Goal: Transaction & Acquisition: Purchase product/service

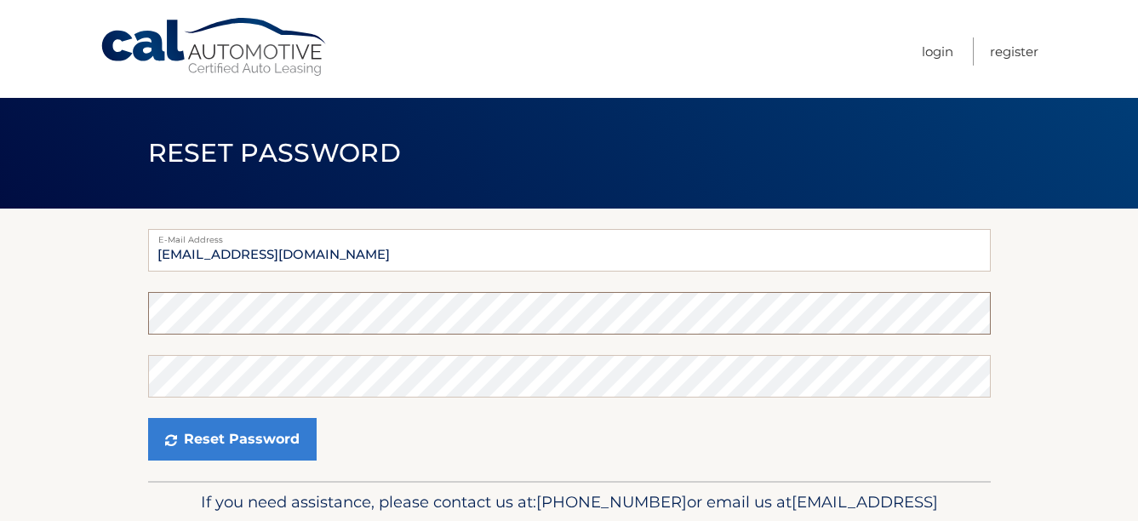
click at [489, 385] on form "E-Mail Address abowers932@comcast.net Password Confirm Password Reset Password" at bounding box center [569, 345] width 843 height 232
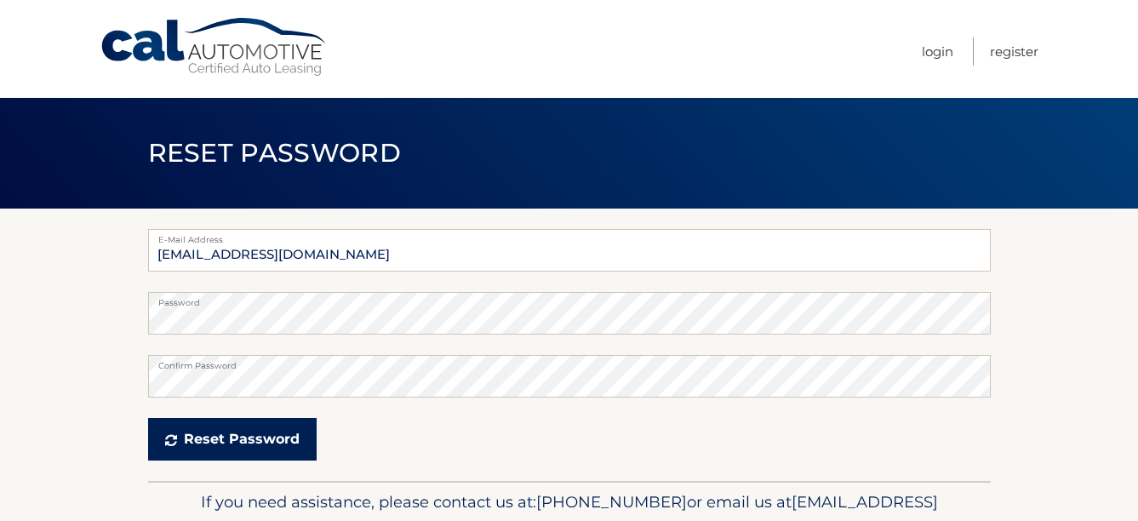
click at [174, 444] on icon "submit" at bounding box center [171, 440] width 12 height 14
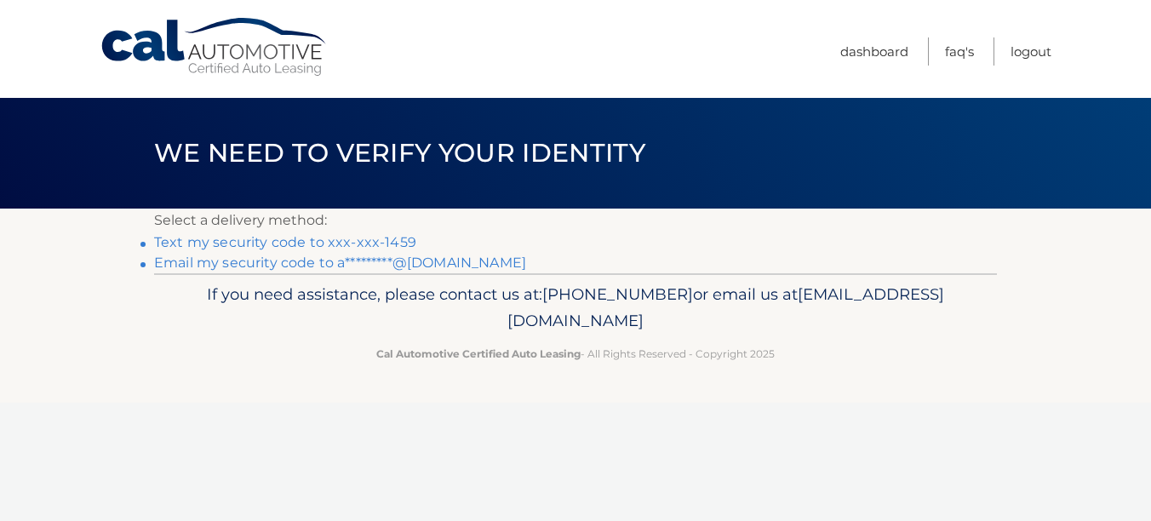
click at [260, 243] on link "Text my security code to xxx-xxx-1459" at bounding box center [285, 242] width 262 height 16
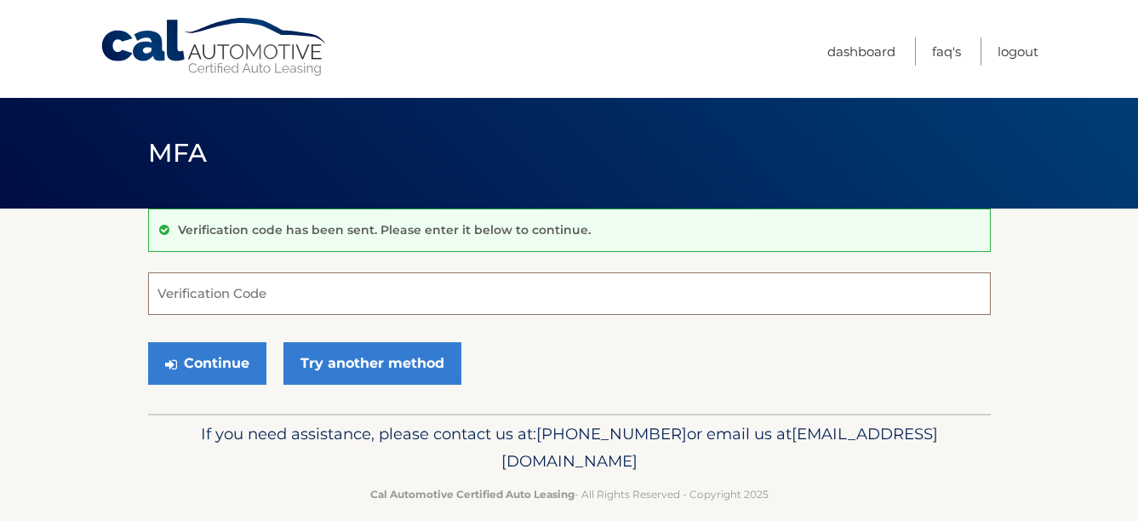
click at [314, 279] on input "Verification Code" at bounding box center [569, 293] width 843 height 43
paste input "954189"
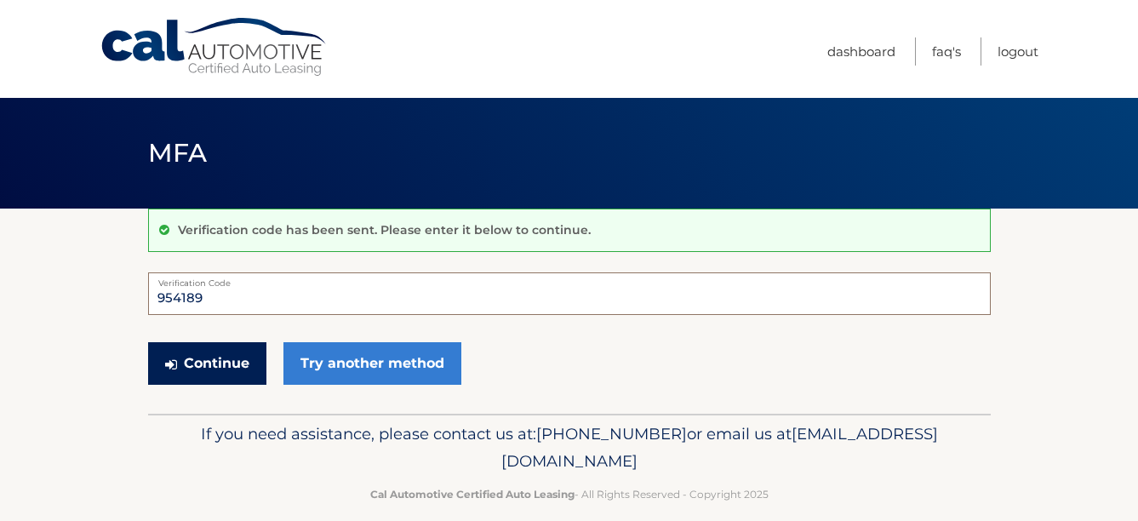
type input "954189"
click at [220, 357] on button "Continue" at bounding box center [207, 363] width 118 height 43
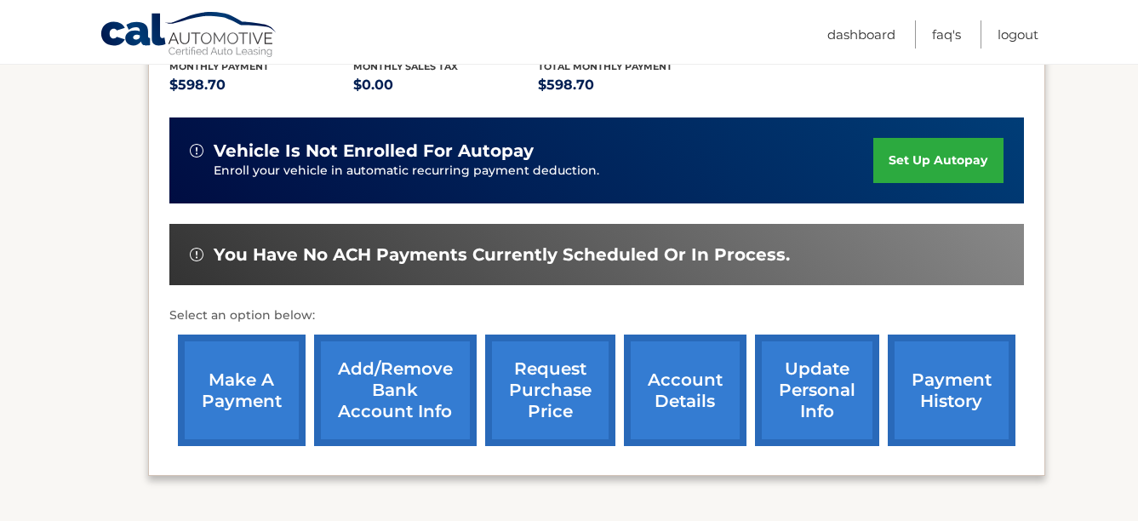
scroll to position [378, 0]
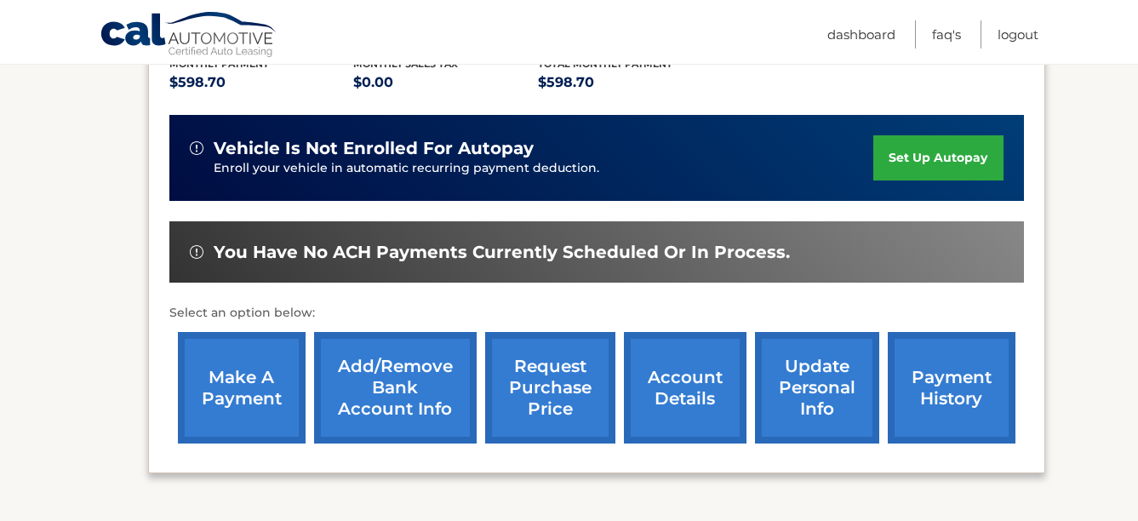
click at [259, 399] on link "make a payment" at bounding box center [242, 387] width 128 height 111
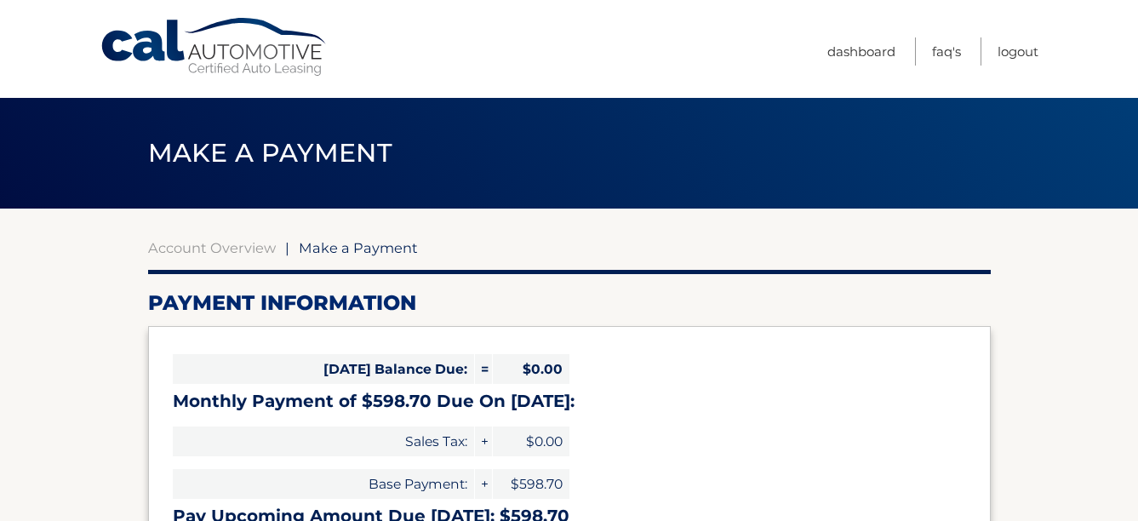
select select "YTVkNjhlYzgtYjc0Yy00MGI5LThhMzItMzU1OTk1MWE3NjA0"
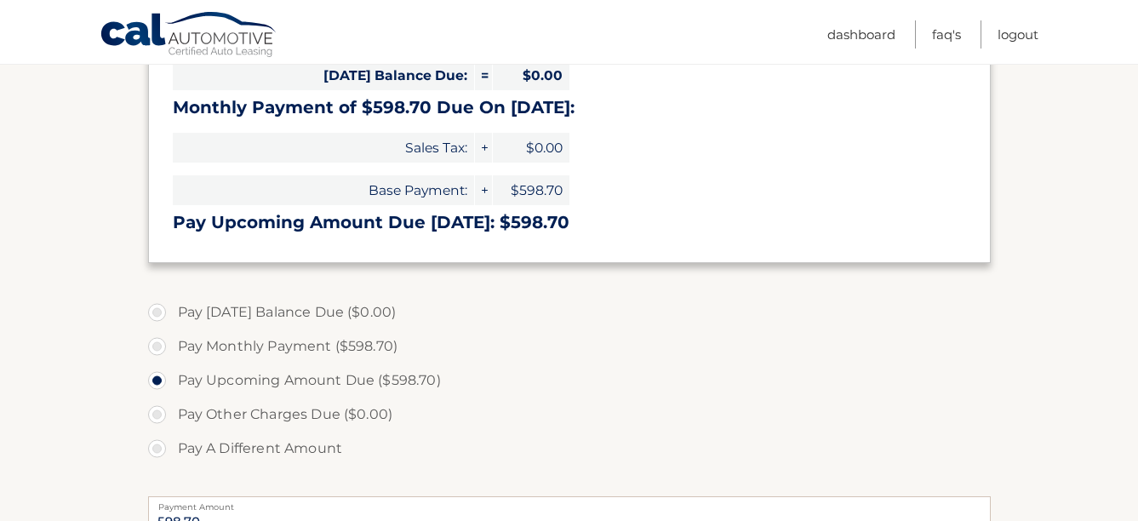
scroll to position [299, 0]
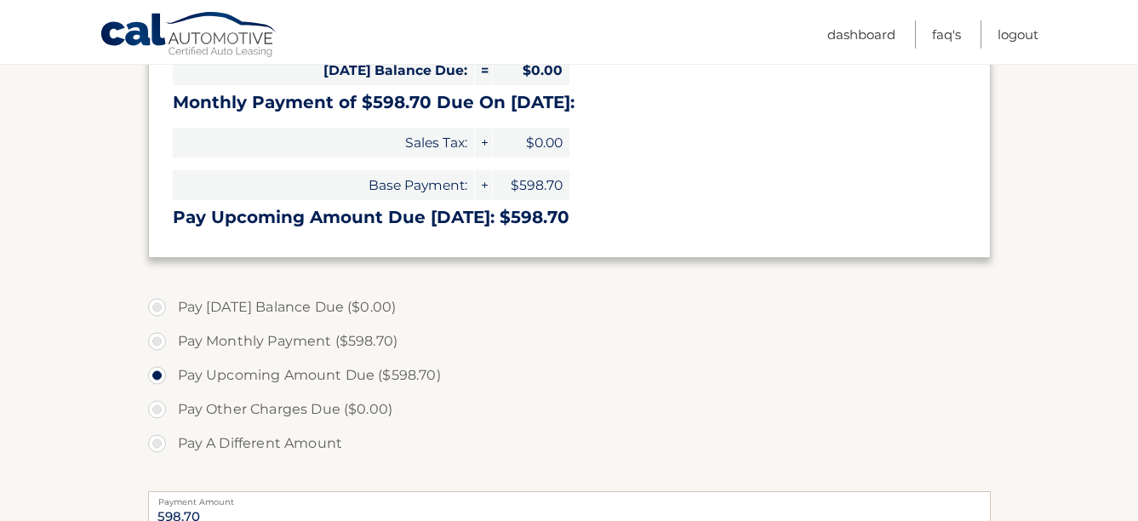
click at [153, 336] on label "Pay Monthly Payment ($598.70)" at bounding box center [569, 341] width 843 height 34
click at [155, 336] on input "Pay Monthly Payment ($598.70)" at bounding box center [163, 337] width 17 height 27
radio input "true"
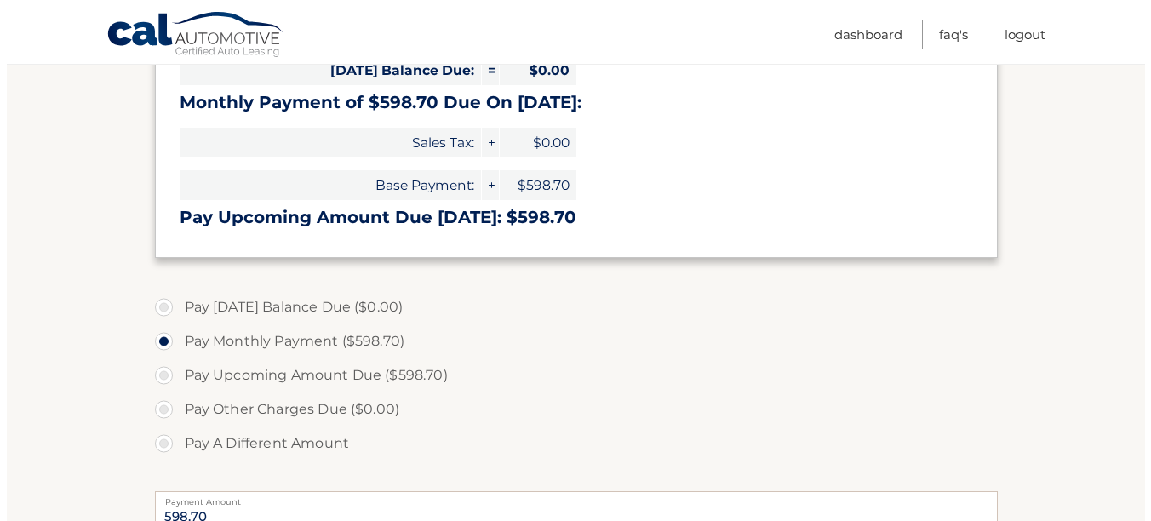
scroll to position [695, 0]
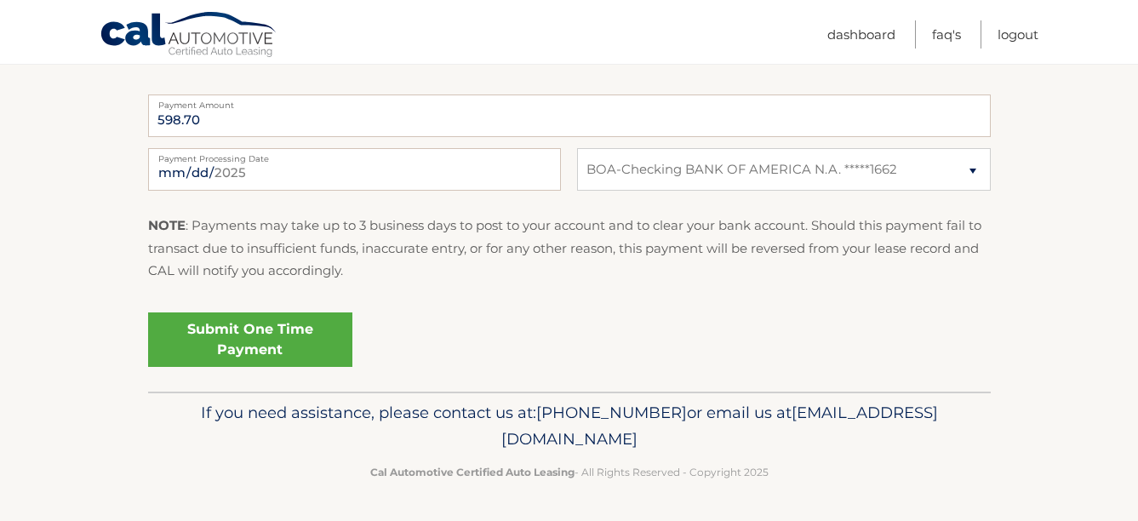
click at [259, 344] on link "Submit One Time Payment" at bounding box center [250, 339] width 204 height 54
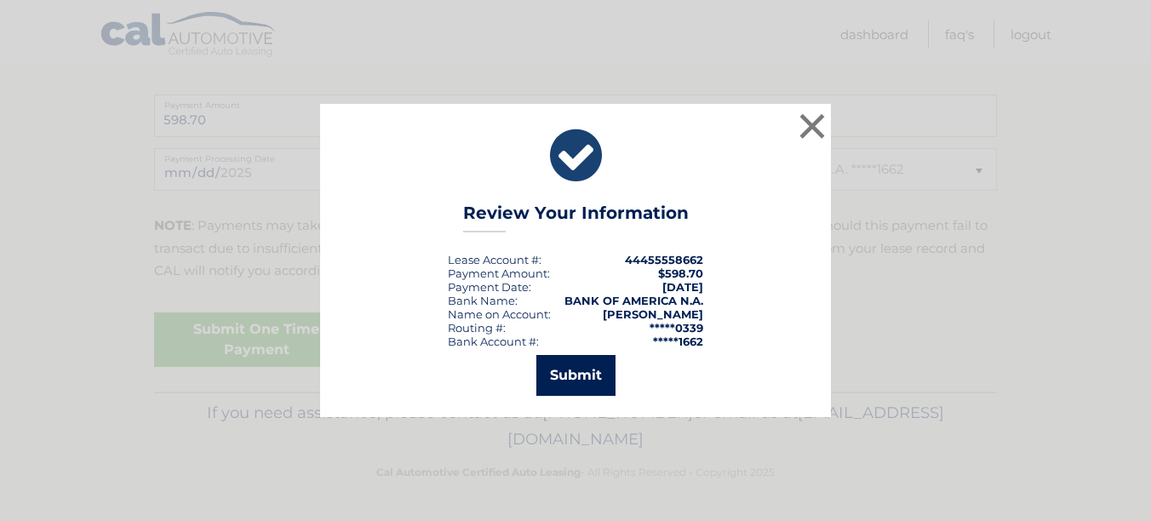
click at [570, 368] on button "Submit" at bounding box center [575, 375] width 79 height 41
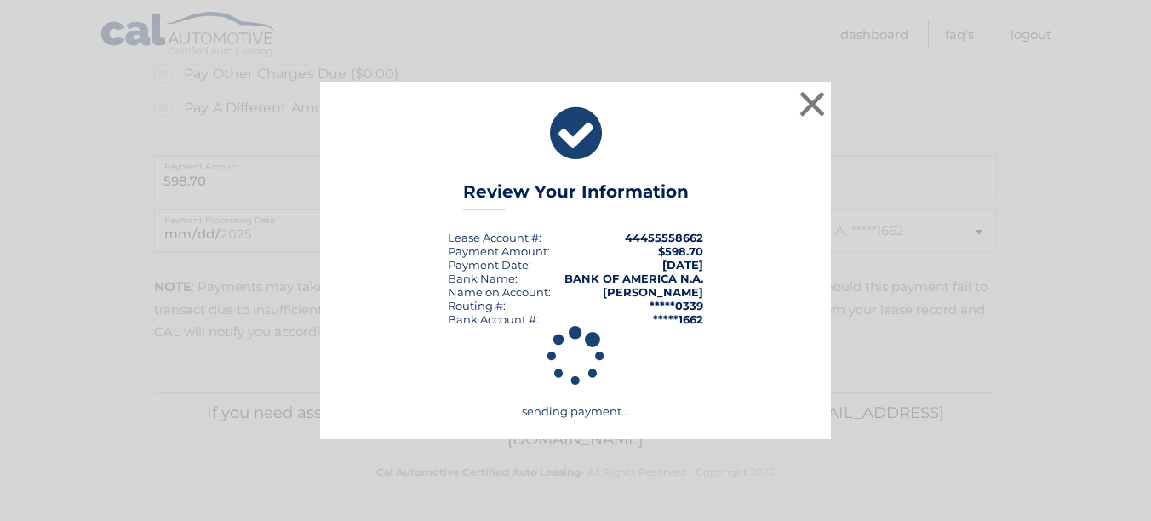
scroll to position [634, 0]
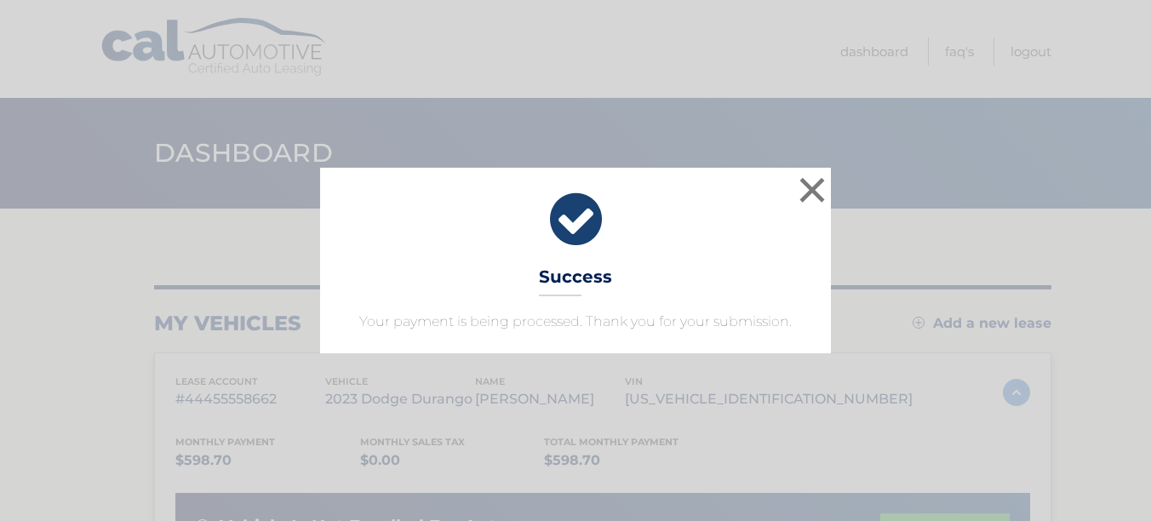
click at [575, 226] on icon at bounding box center [575, 219] width 468 height 61
click at [809, 194] on button "×" at bounding box center [812, 190] width 34 height 34
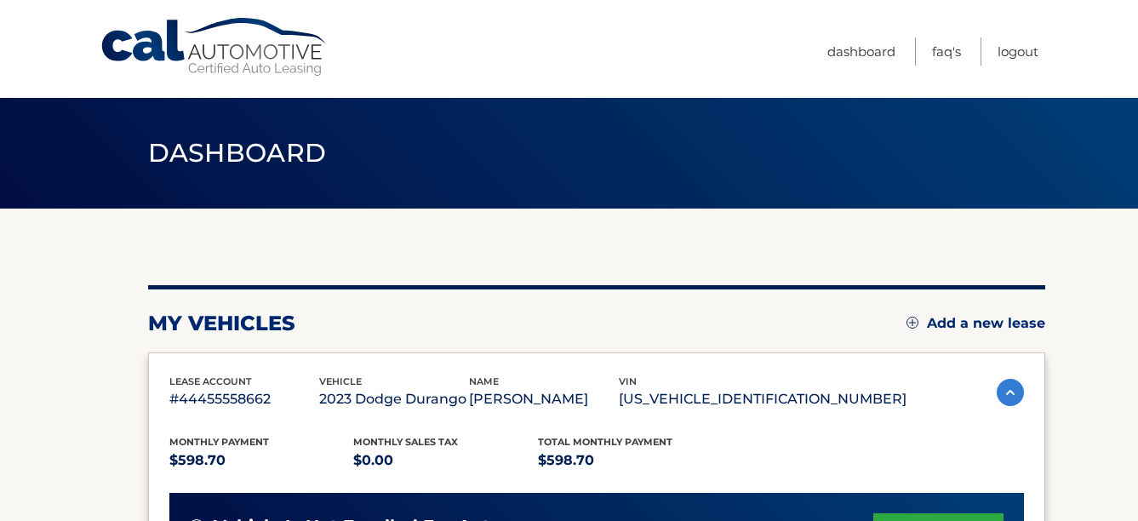
drag, startPoint x: 1108, startPoint y: 0, endPoint x: 426, endPoint y: 54, distance: 684.8
click at [426, 54] on nav "Menu Dashboard FAQ's Logout" at bounding box center [690, 49] width 695 height 98
